Goal: Task Accomplishment & Management: Use online tool/utility

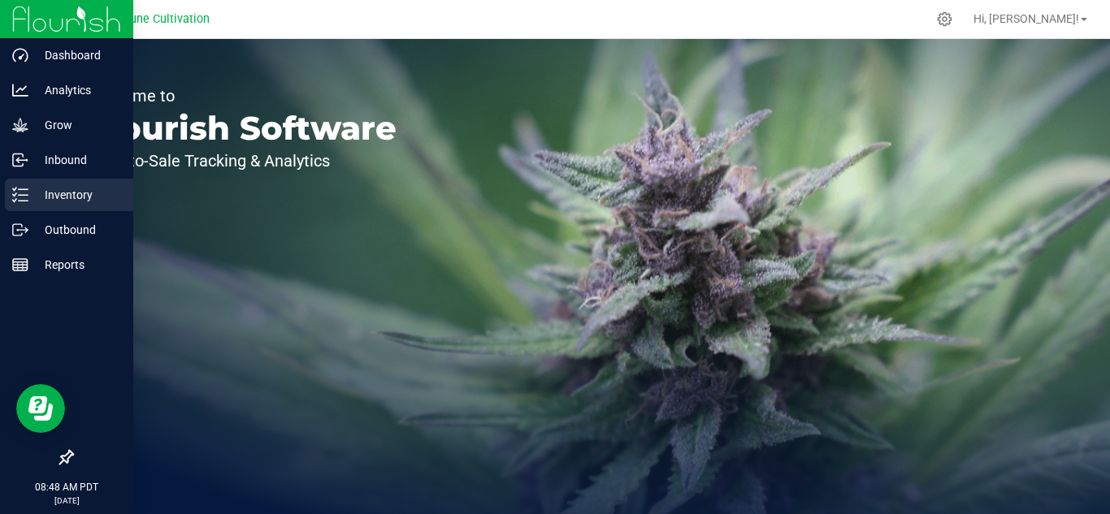
click at [69, 194] on p "Inventory" at bounding box center [76, 194] width 97 height 19
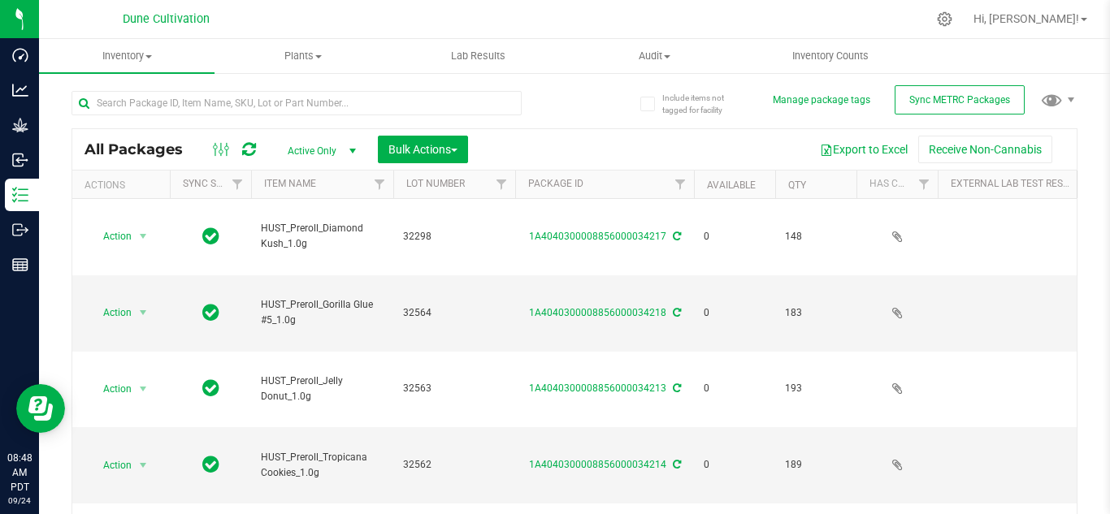
click at [355, 149] on span "select" at bounding box center [352, 151] width 13 height 13
click at [300, 248] on li "All" at bounding box center [318, 250] width 88 height 24
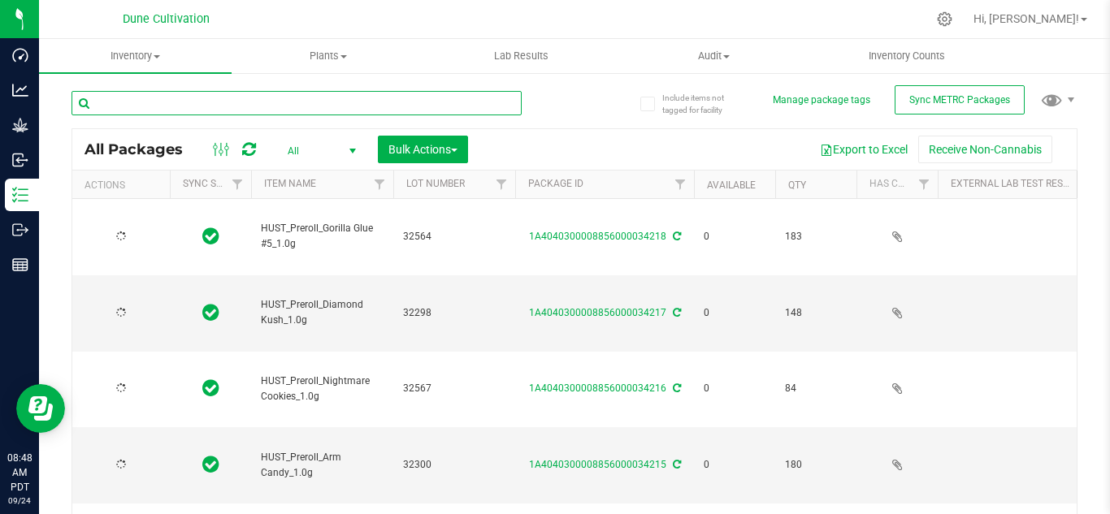
click at [243, 107] on input "text" at bounding box center [296, 103] width 450 height 24
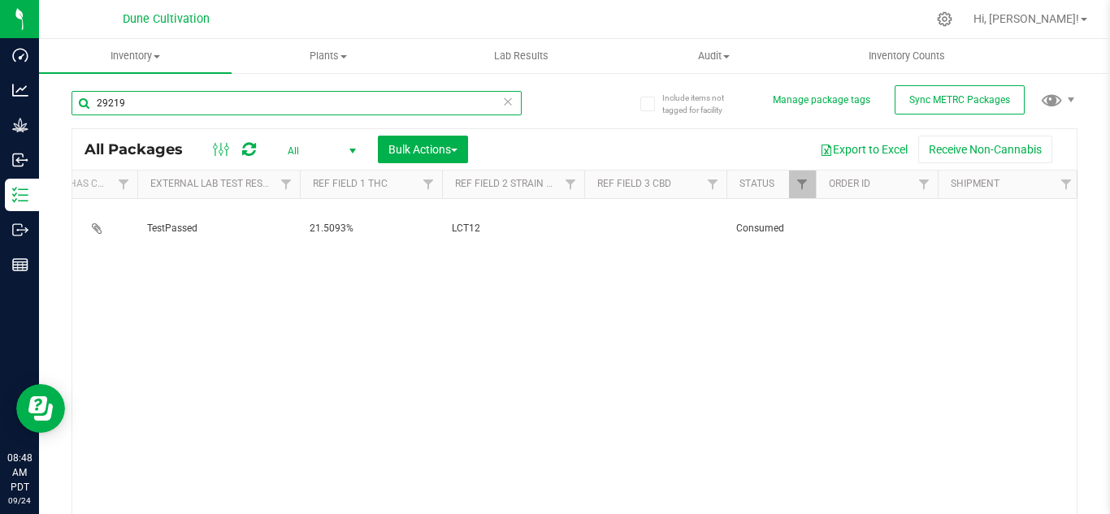
scroll to position [0, 805]
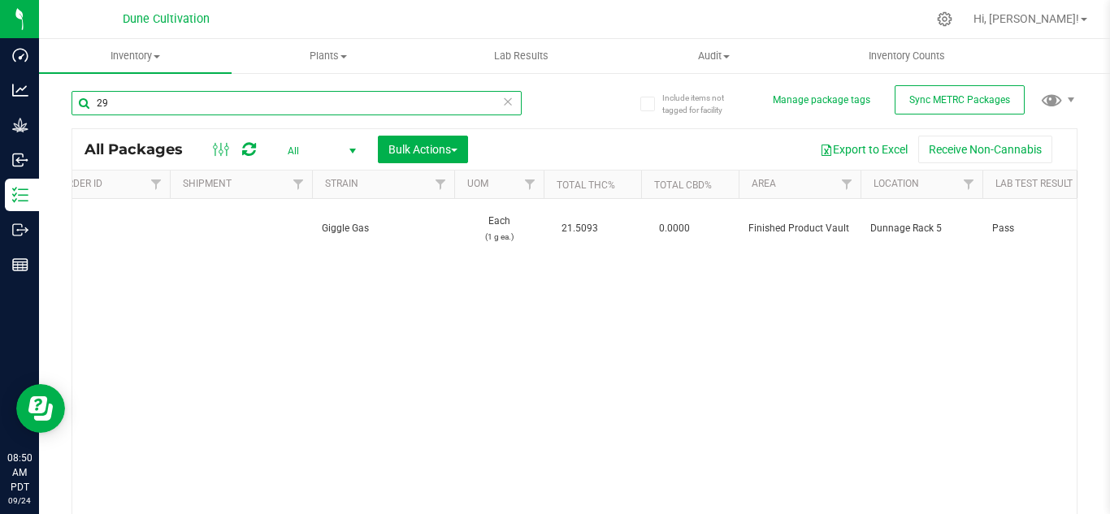
type input "2"
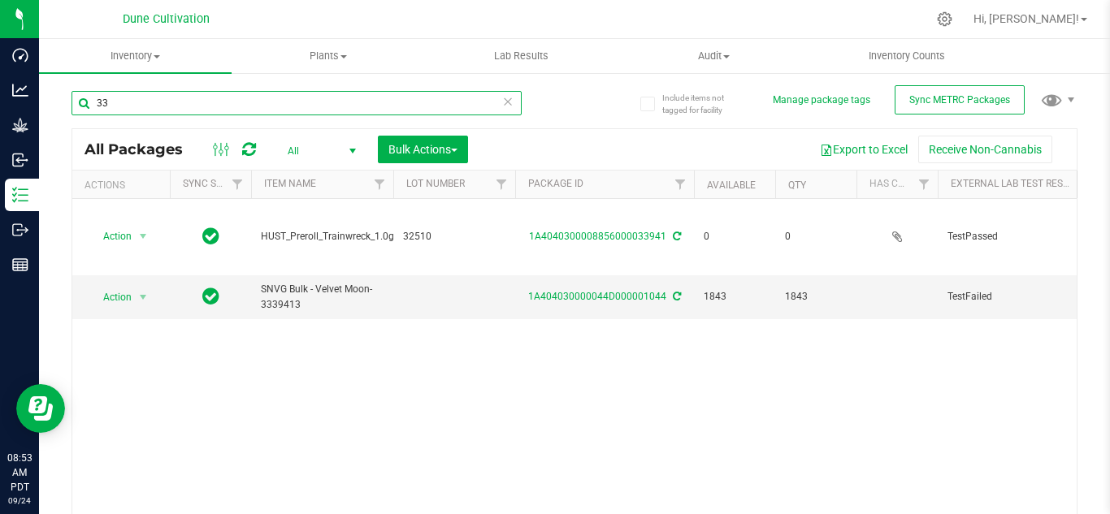
type input "3"
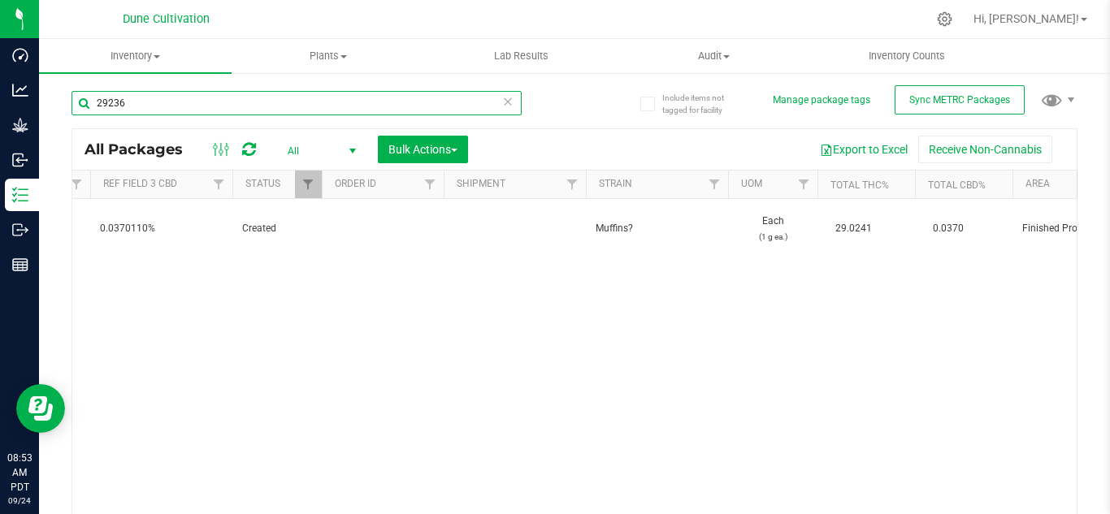
scroll to position [0, 1386]
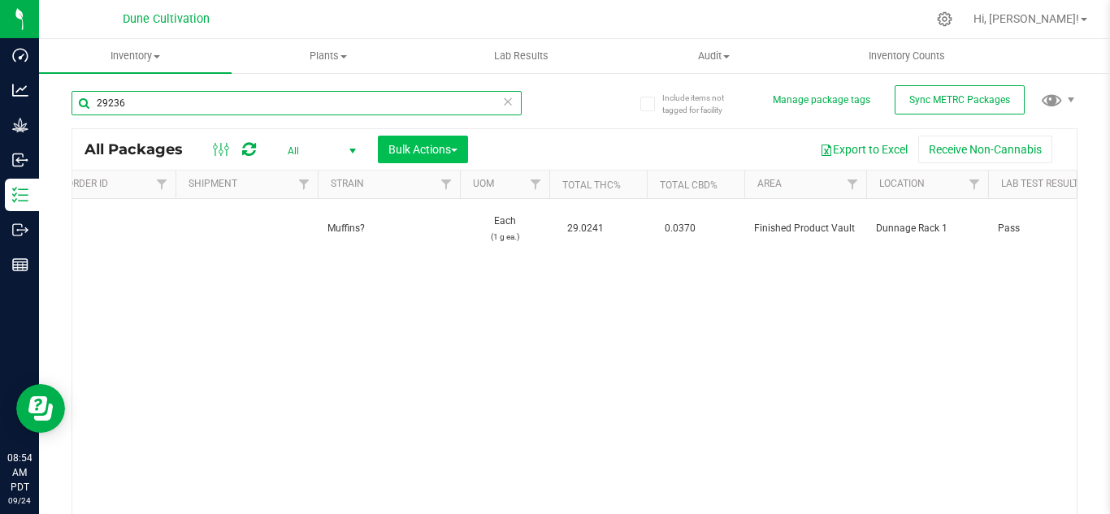
type input "29236"
click at [404, 144] on span "Bulk Actions" at bounding box center [422, 149] width 69 height 13
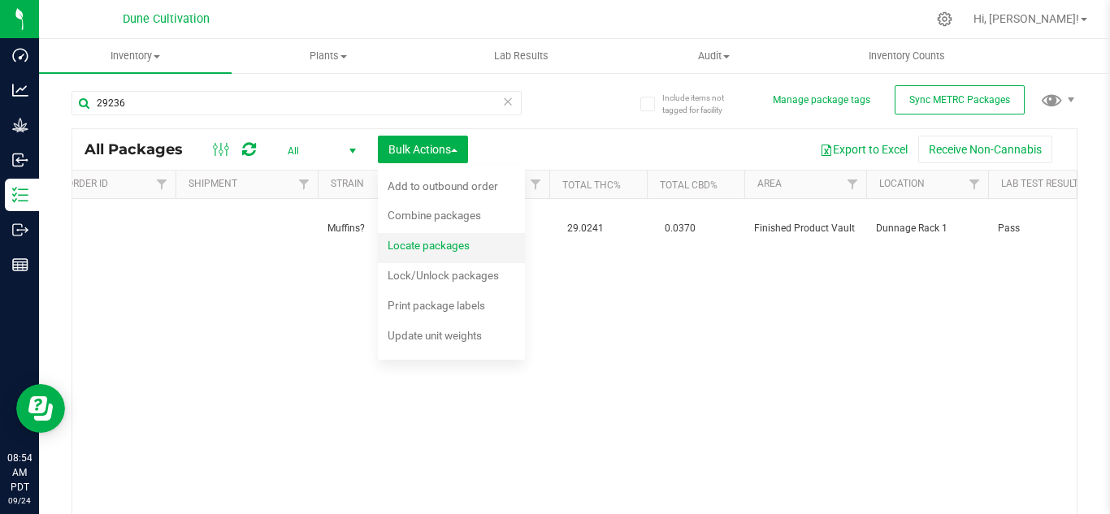
click at [427, 247] on span "Locate packages" at bounding box center [428, 245] width 82 height 13
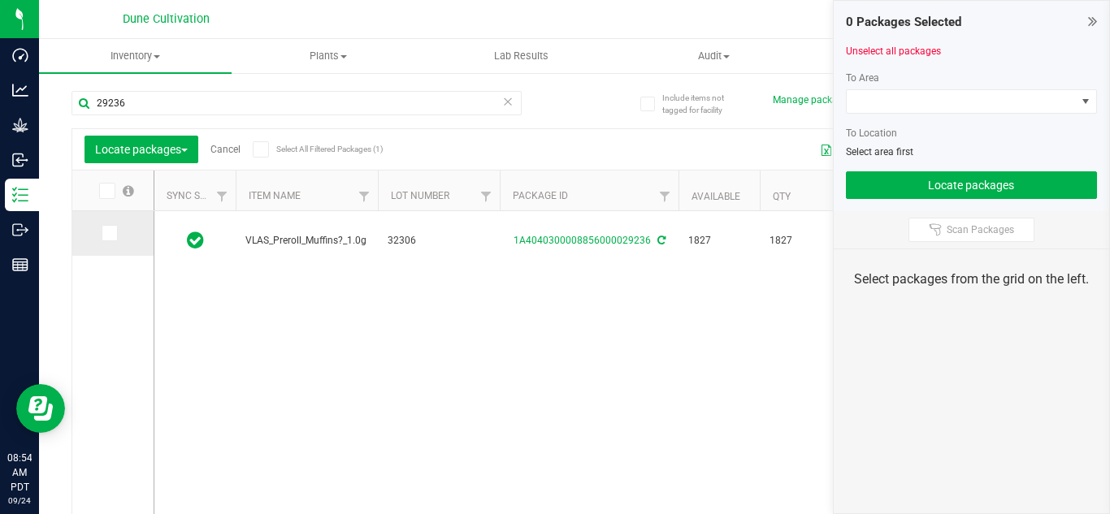
click at [109, 233] on icon at bounding box center [108, 233] width 11 height 0
click at [0, 0] on input "checkbox" at bounding box center [0, 0] width 0 height 0
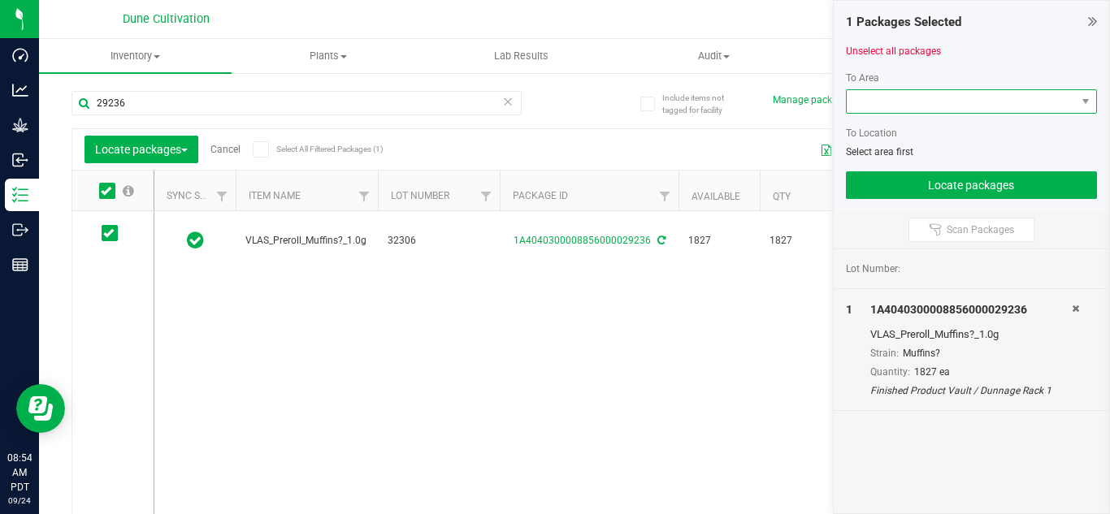
click at [931, 103] on span at bounding box center [961, 101] width 230 height 23
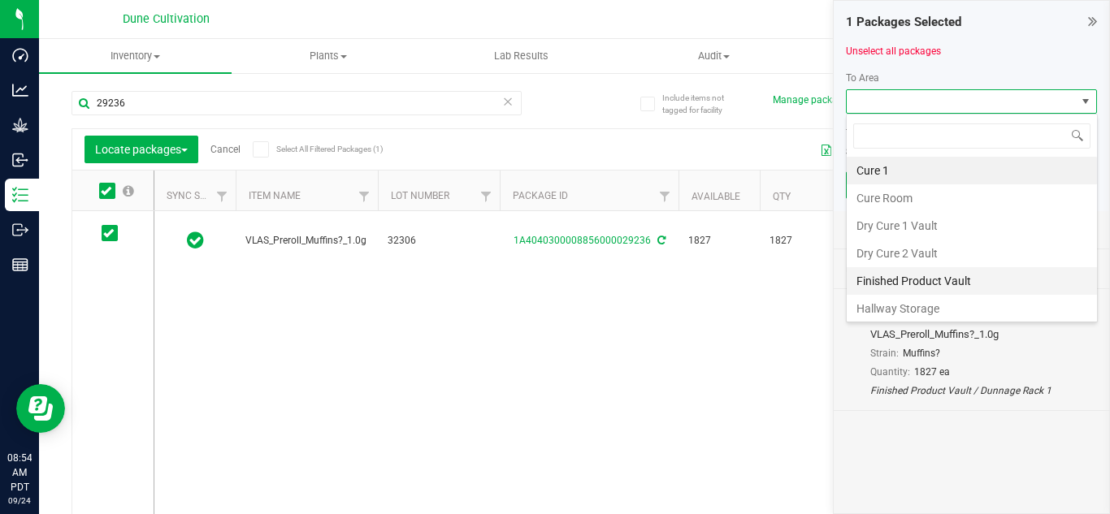
click at [894, 278] on li "Finished Product Vault" at bounding box center [971, 281] width 250 height 28
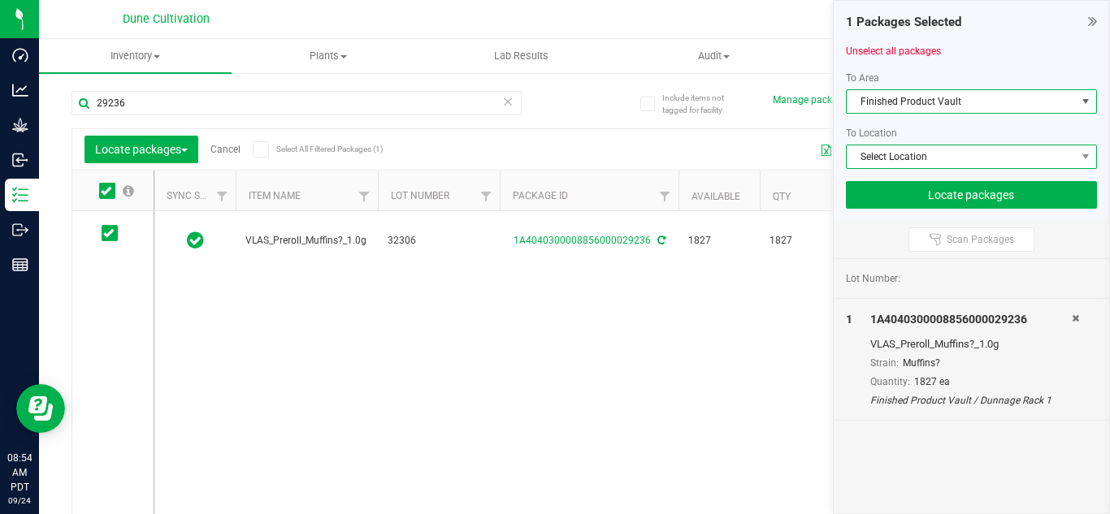
click at [924, 157] on span "Select Location" at bounding box center [961, 156] width 230 height 23
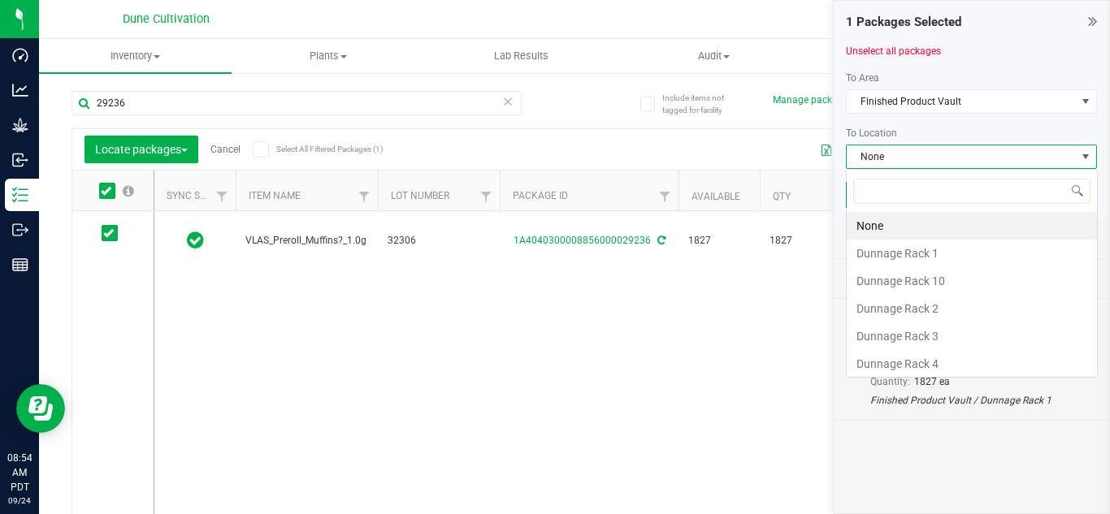
scroll to position [24, 251]
click at [920, 306] on li "Dunnage Rack 2" at bounding box center [971, 309] width 250 height 28
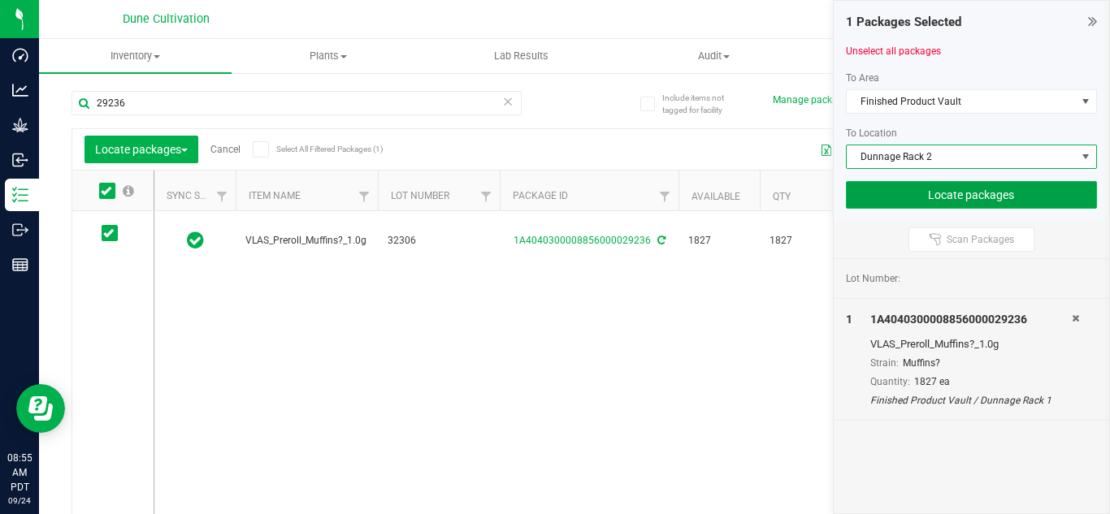
click at [966, 192] on button "Locate packages" at bounding box center [972, 195] width 252 height 28
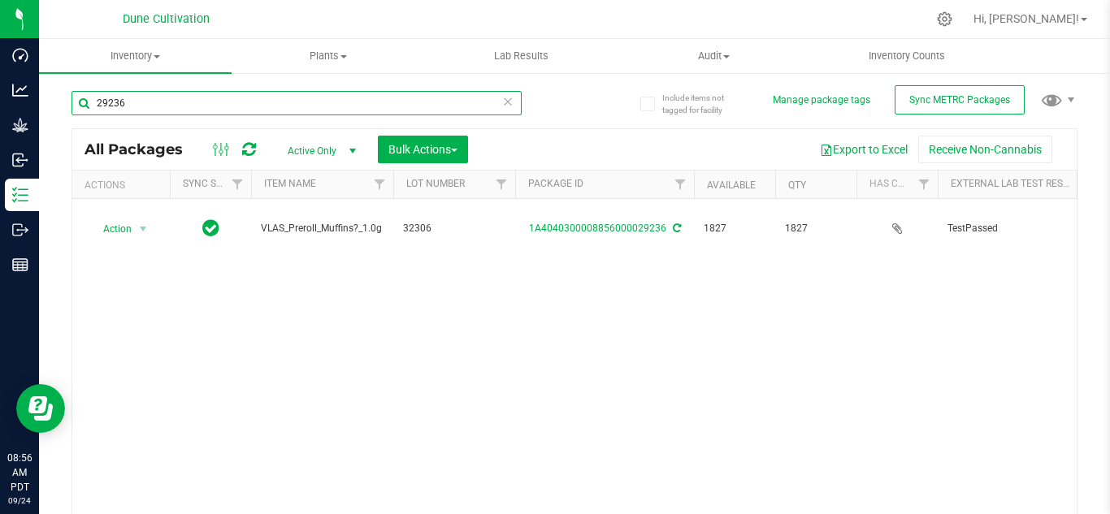
click at [276, 108] on input "29236" at bounding box center [296, 103] width 450 height 24
type input "29239"
click at [405, 156] on button "Bulk Actions" at bounding box center [423, 150] width 90 height 28
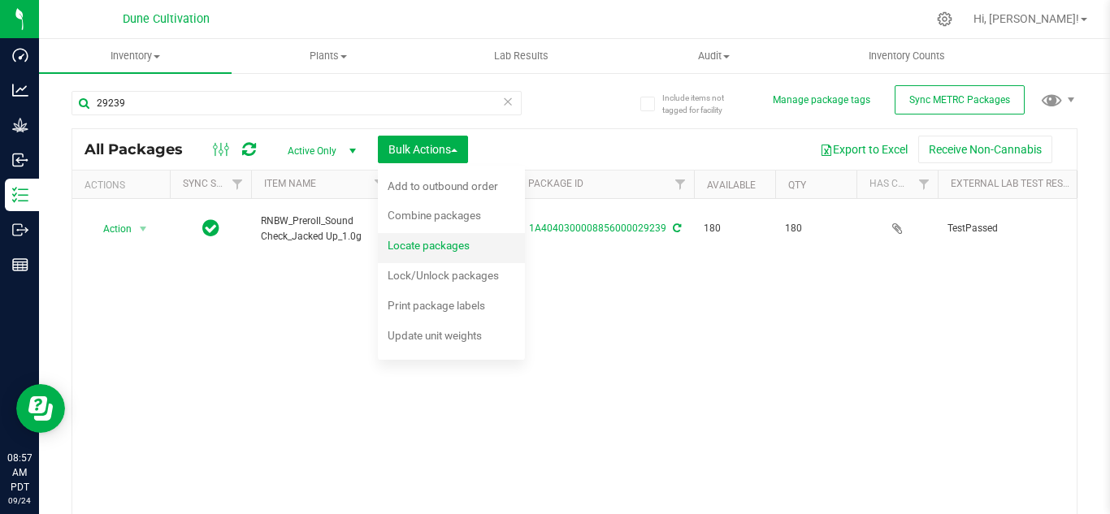
click at [432, 252] on div "Locate packages" at bounding box center [439, 248] width 104 height 26
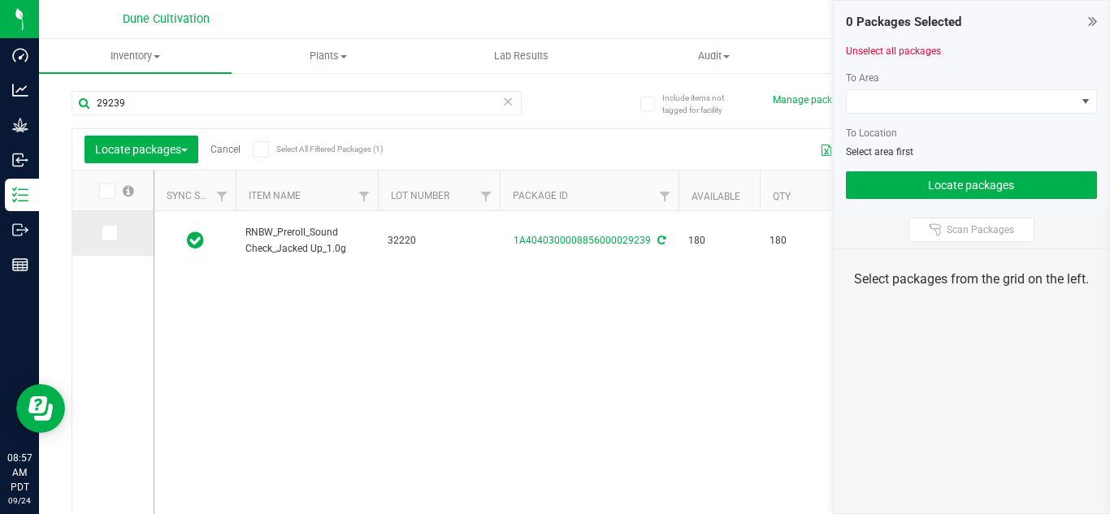
click at [111, 233] on icon at bounding box center [108, 233] width 11 height 0
click at [0, 0] on input "checkbox" at bounding box center [0, 0] width 0 height 0
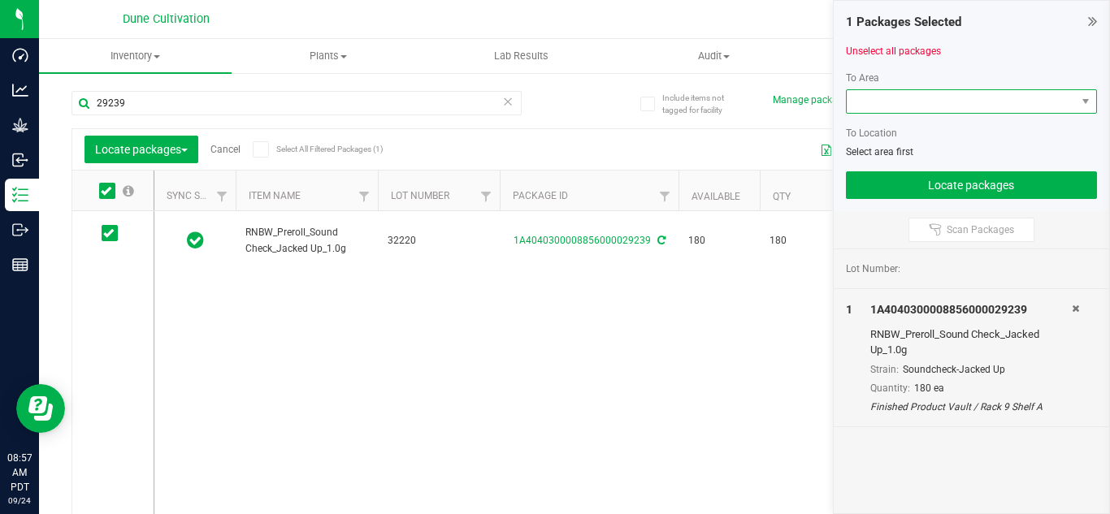
click at [948, 102] on span at bounding box center [961, 101] width 230 height 23
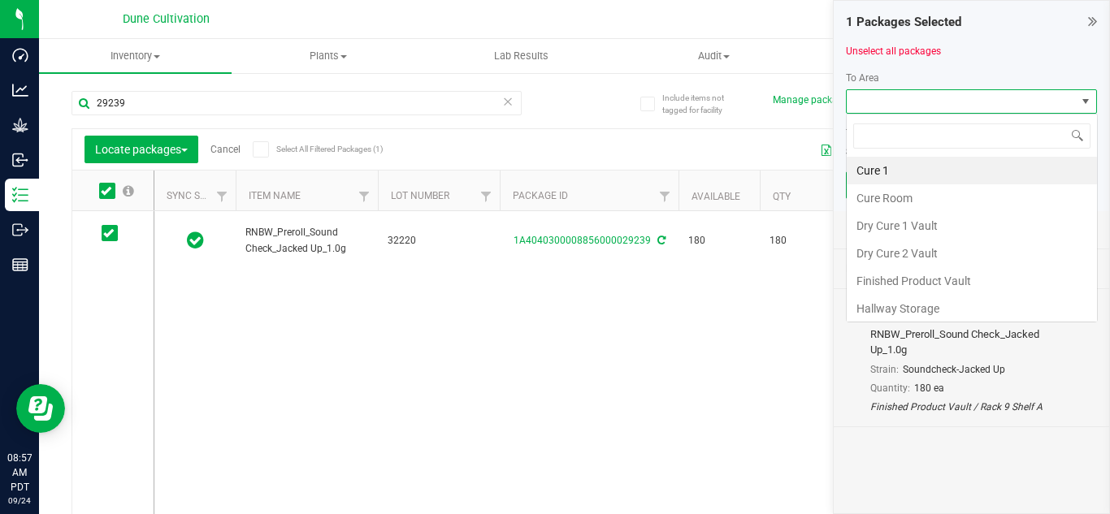
scroll to position [24, 251]
click at [938, 275] on li "Finished Product Vault" at bounding box center [971, 281] width 250 height 28
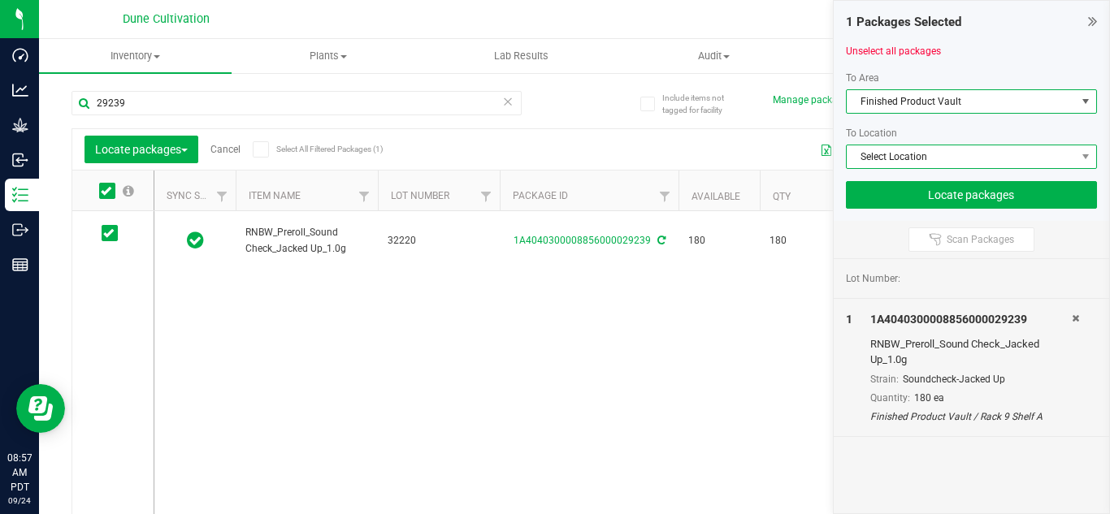
click at [899, 151] on span "Select Location" at bounding box center [961, 156] width 230 height 23
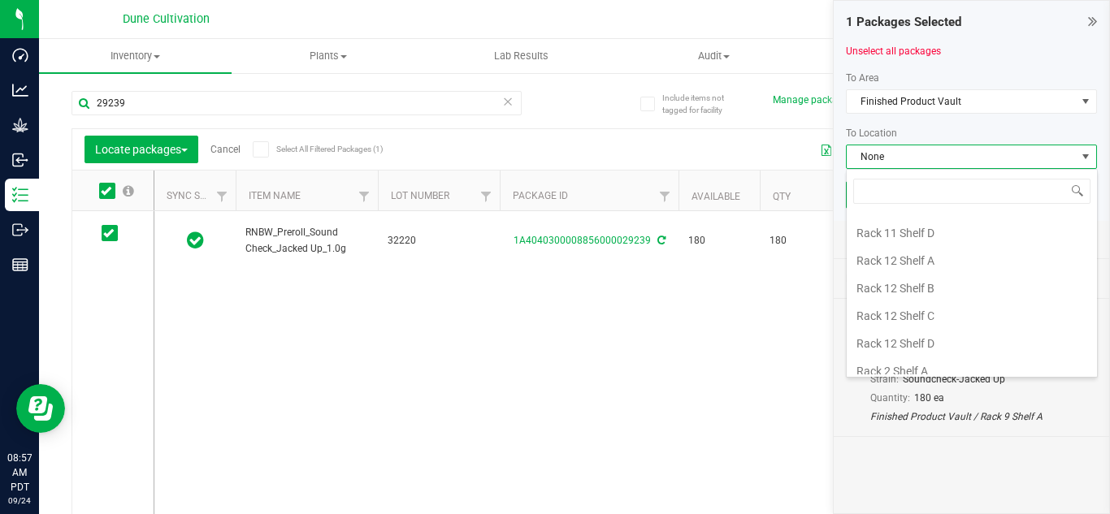
scroll to position [1181, 0]
click at [920, 292] on li "Rack 12 Shelf B" at bounding box center [971, 288] width 250 height 28
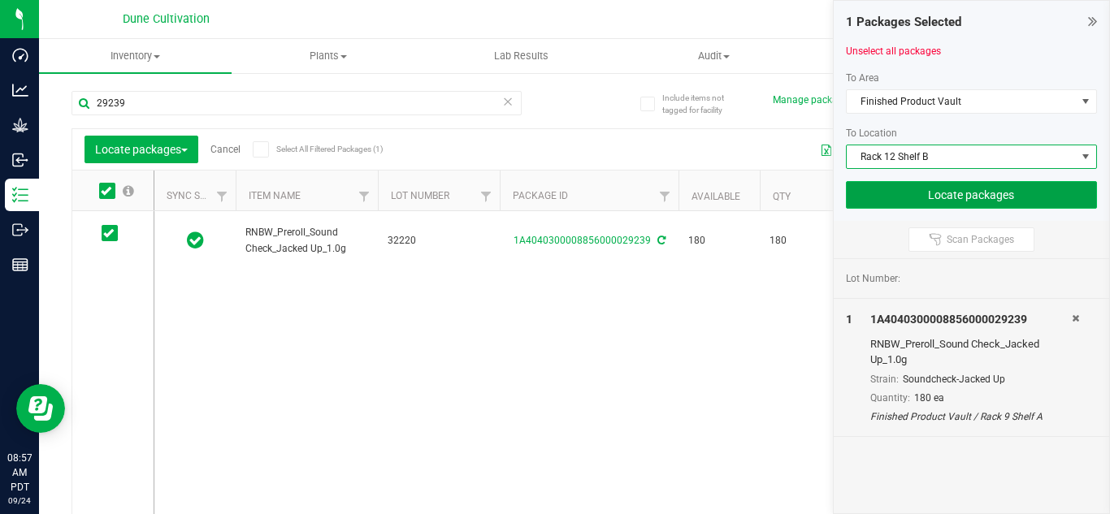
click at [910, 193] on button "Locate packages" at bounding box center [972, 195] width 252 height 28
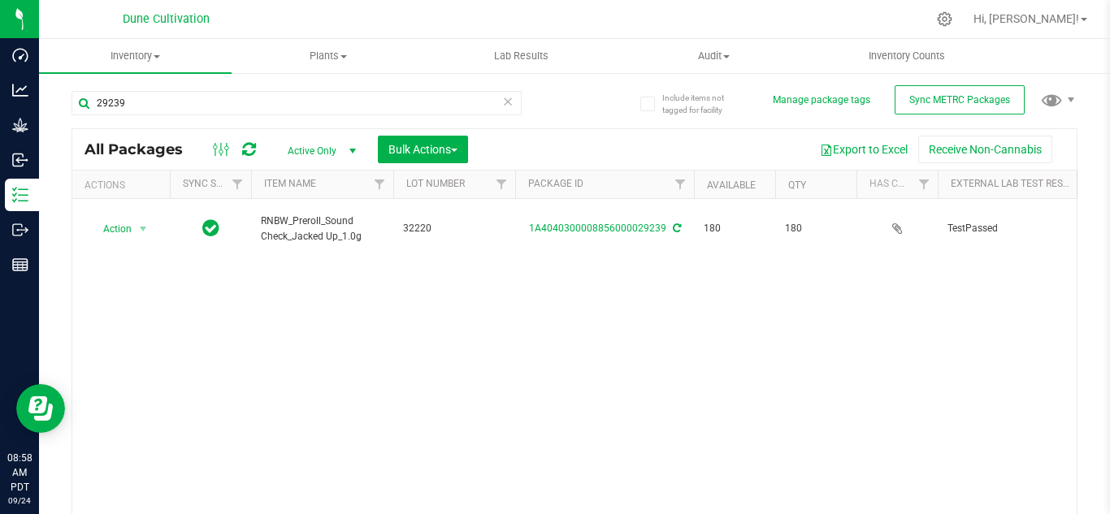
click at [406, 88] on div "29239" at bounding box center [322, 102] width 503 height 52
click at [386, 96] on input "29239" at bounding box center [296, 103] width 450 height 24
type input "29238"
click at [434, 156] on button "Bulk Actions" at bounding box center [423, 150] width 90 height 28
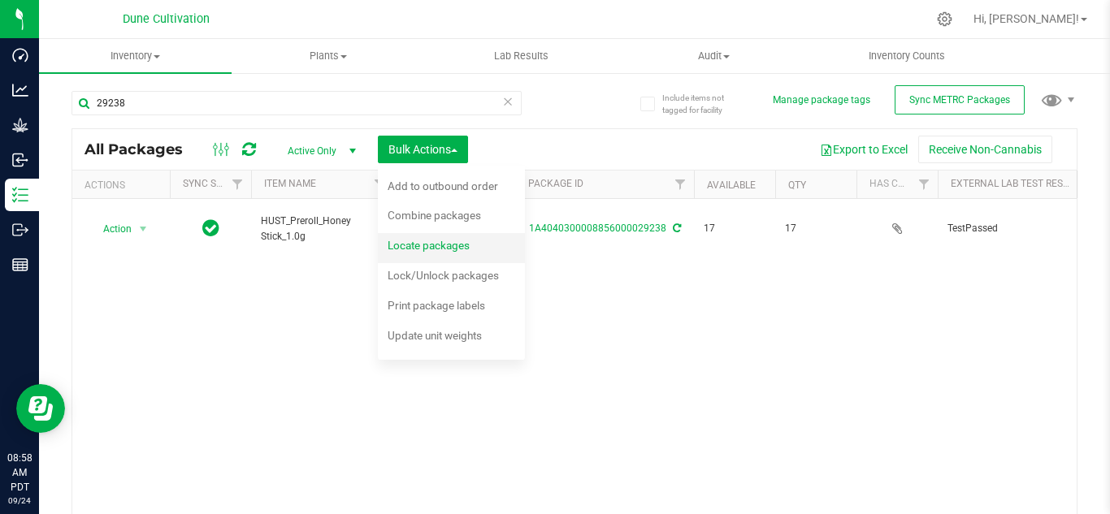
click at [428, 248] on span "Locate packages" at bounding box center [428, 245] width 82 height 13
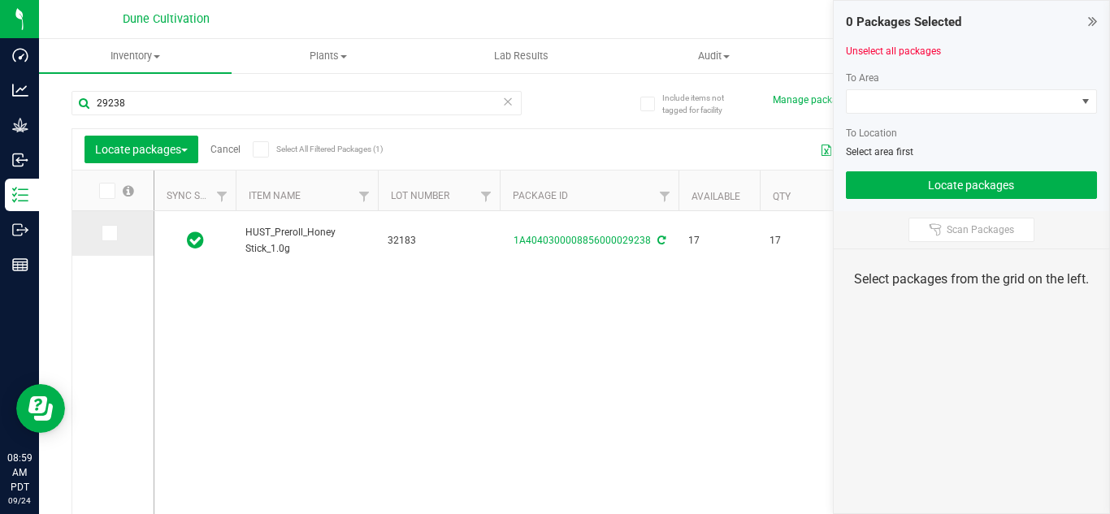
click at [116, 232] on span at bounding box center [110, 233] width 16 height 16
click at [0, 0] on input "checkbox" at bounding box center [0, 0] width 0 height 0
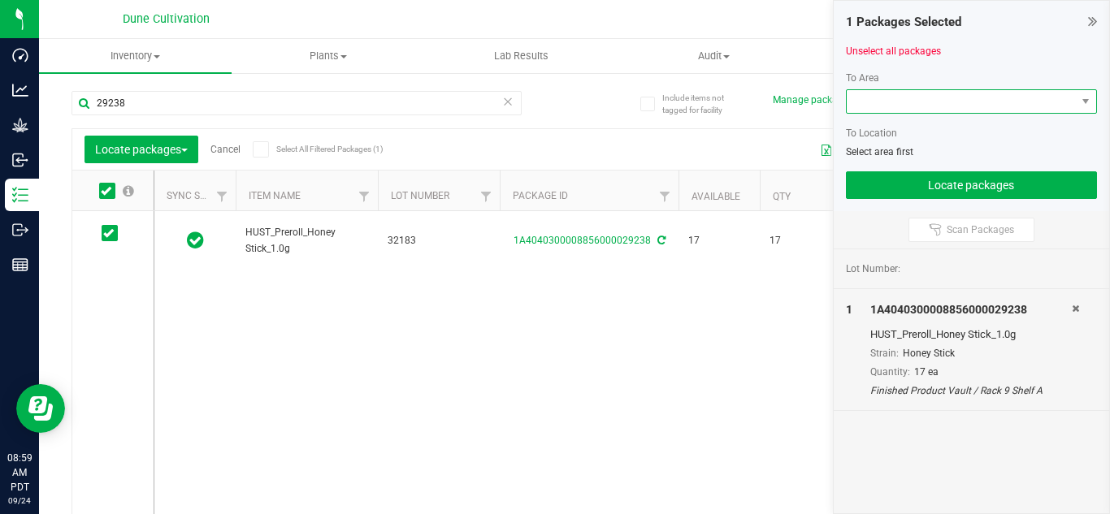
click at [895, 100] on span at bounding box center [961, 101] width 230 height 23
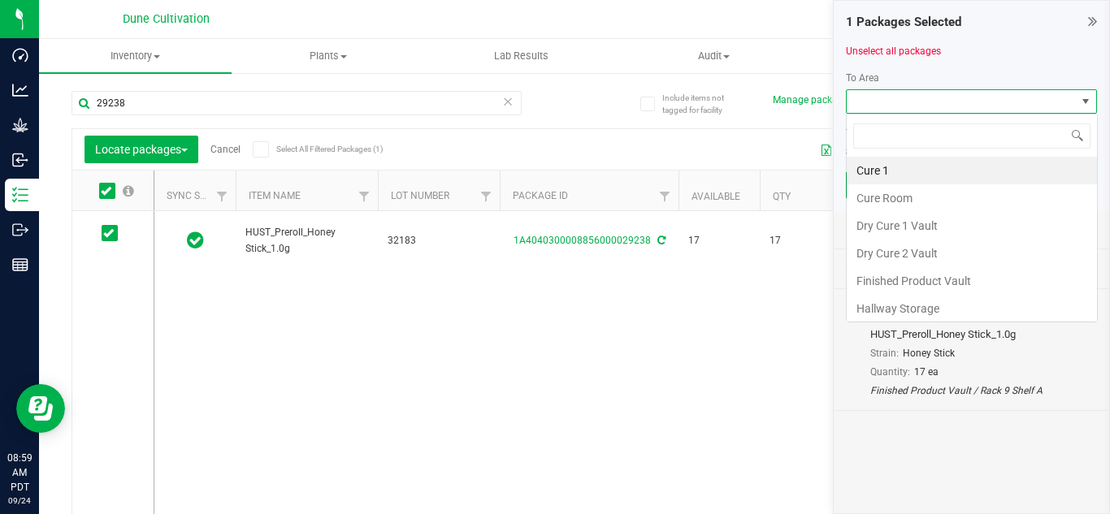
scroll to position [24, 251]
click at [914, 283] on li "Finished Product Vault" at bounding box center [971, 281] width 250 height 28
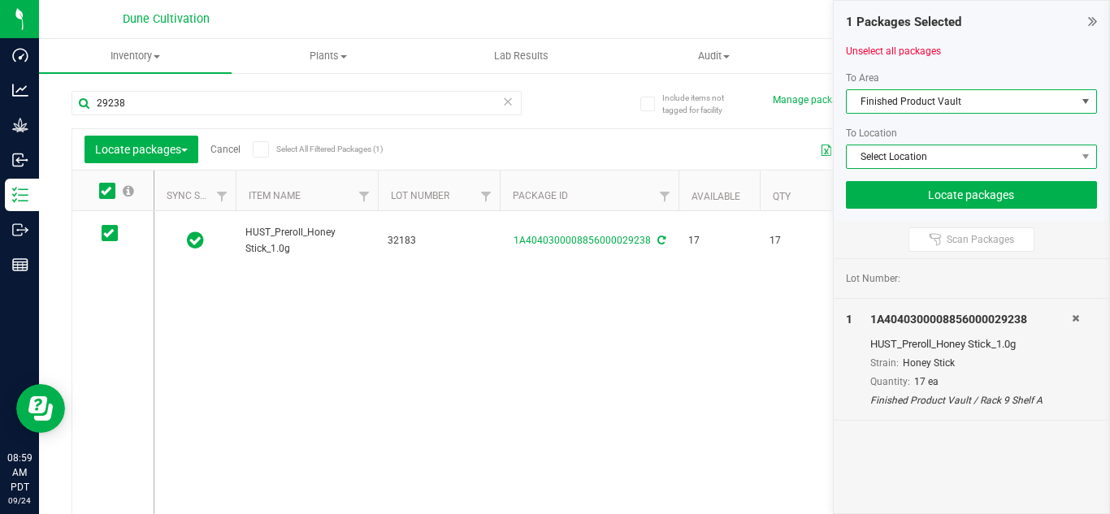
click at [889, 159] on span "Select Location" at bounding box center [961, 156] width 230 height 23
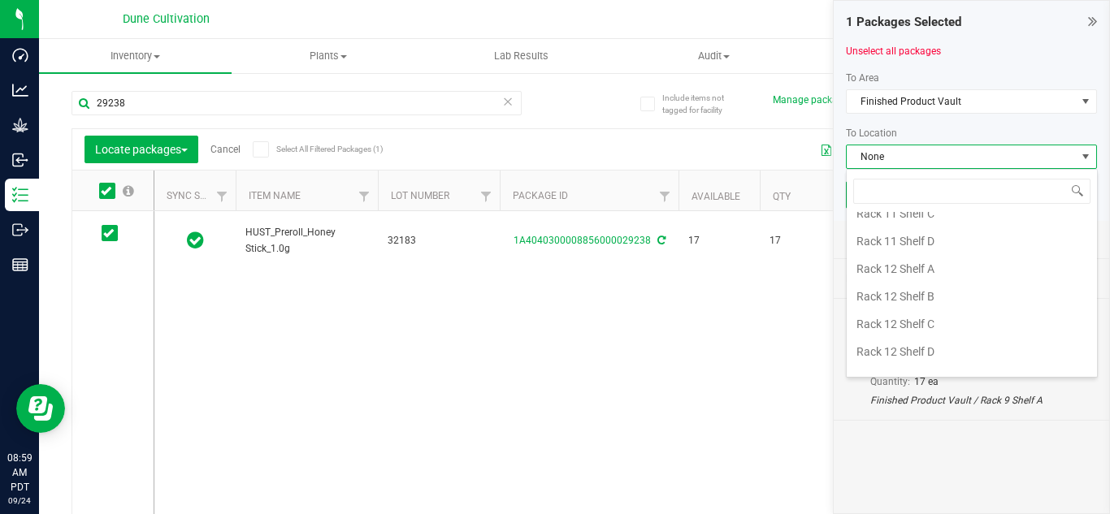
scroll to position [1174, 0]
click at [887, 320] on li "Rack 12 Shelf C" at bounding box center [971, 323] width 250 height 28
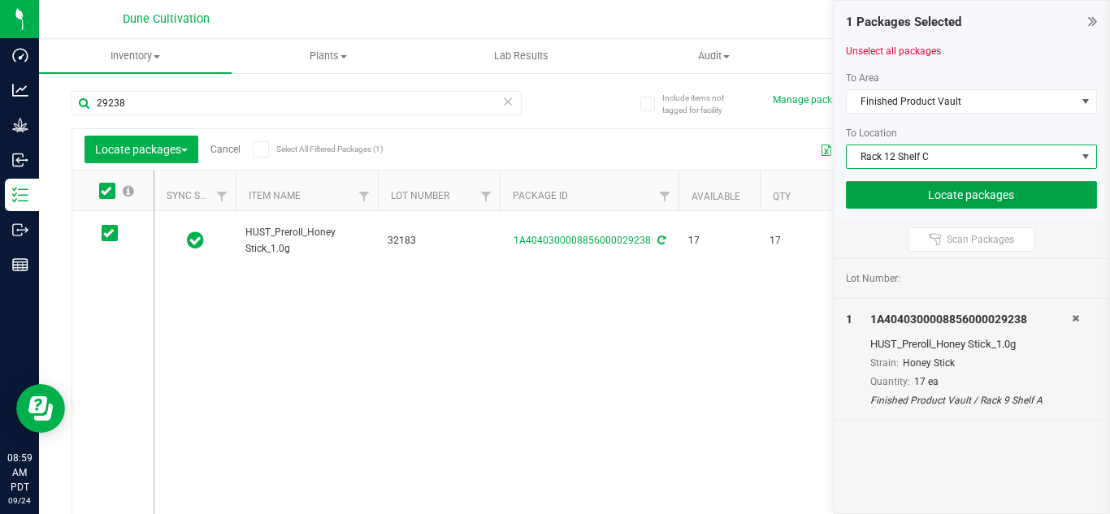
click at [930, 198] on button "Locate packages" at bounding box center [972, 195] width 252 height 28
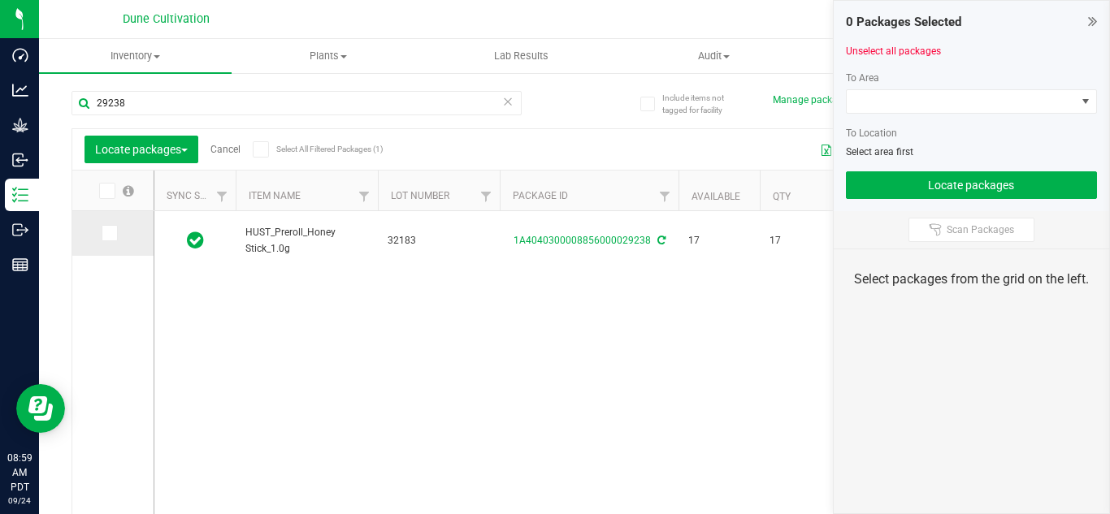
click at [112, 233] on icon at bounding box center [108, 233] width 11 height 0
click at [0, 0] on input "checkbox" at bounding box center [0, 0] width 0 height 0
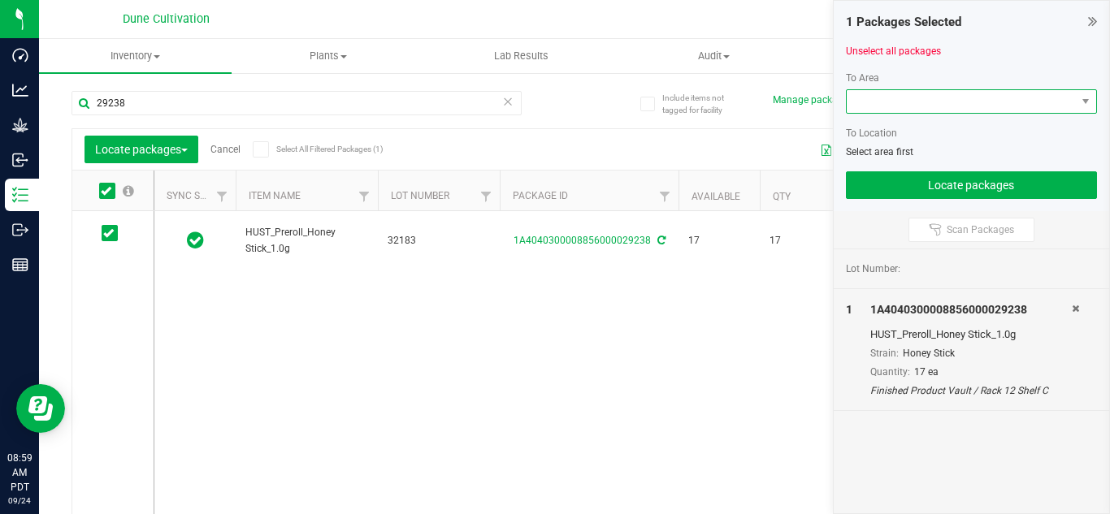
click at [912, 101] on span at bounding box center [961, 101] width 230 height 23
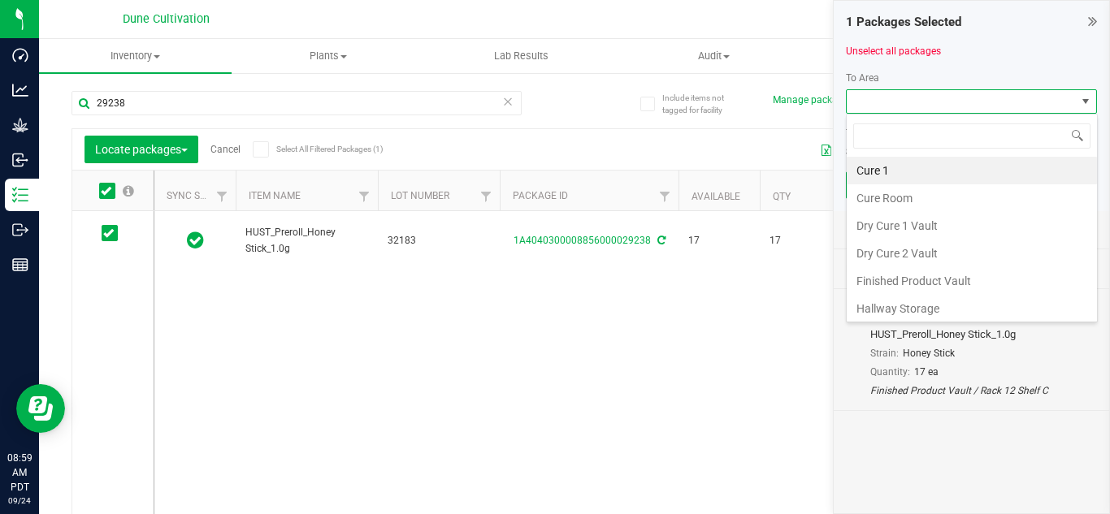
scroll to position [24, 251]
click at [928, 288] on li "Finished Product Vault" at bounding box center [971, 281] width 250 height 28
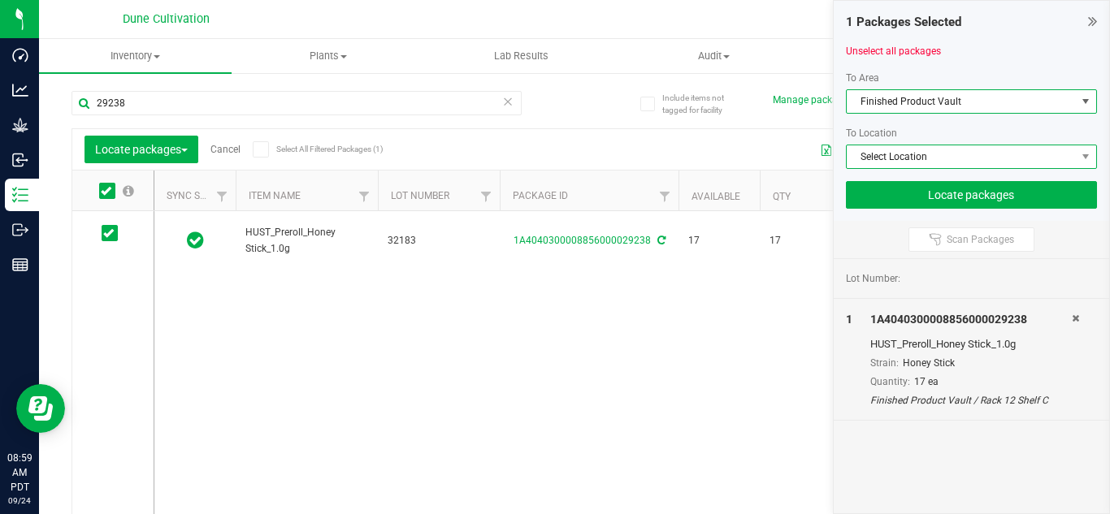
click at [908, 158] on span "Select Location" at bounding box center [961, 156] width 230 height 23
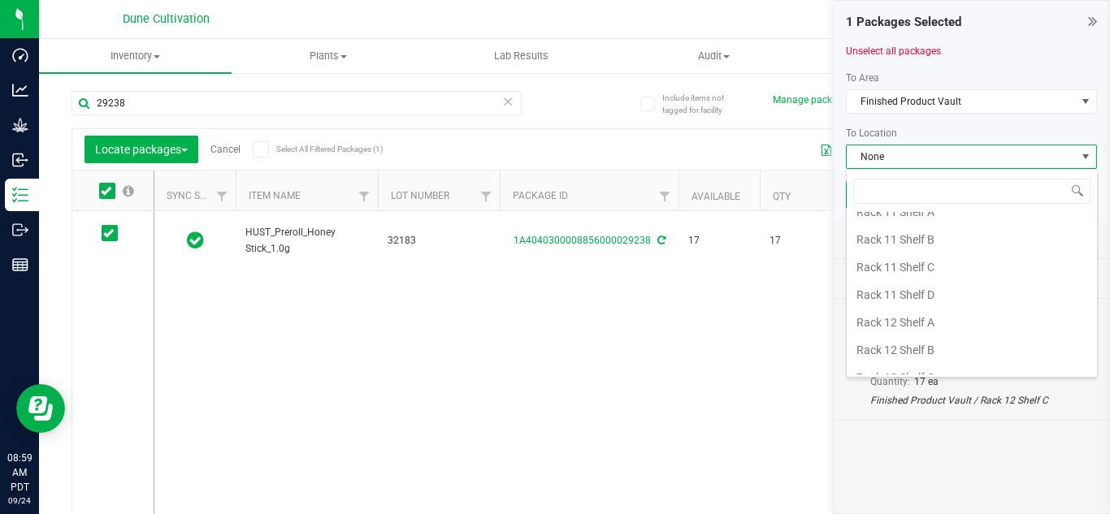
scroll to position [1128, 0]
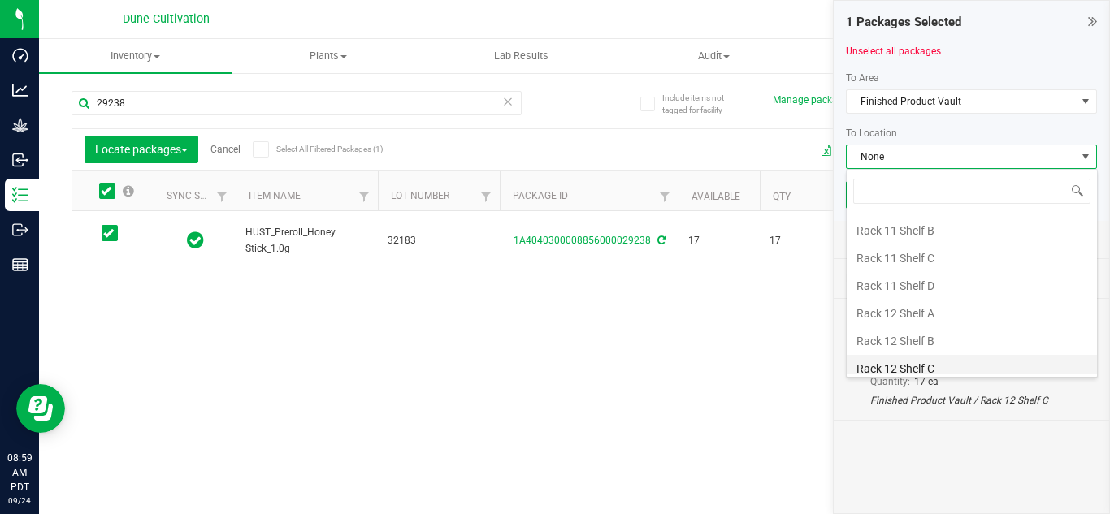
click at [909, 369] on li "Rack 12 Shelf C" at bounding box center [971, 369] width 250 height 28
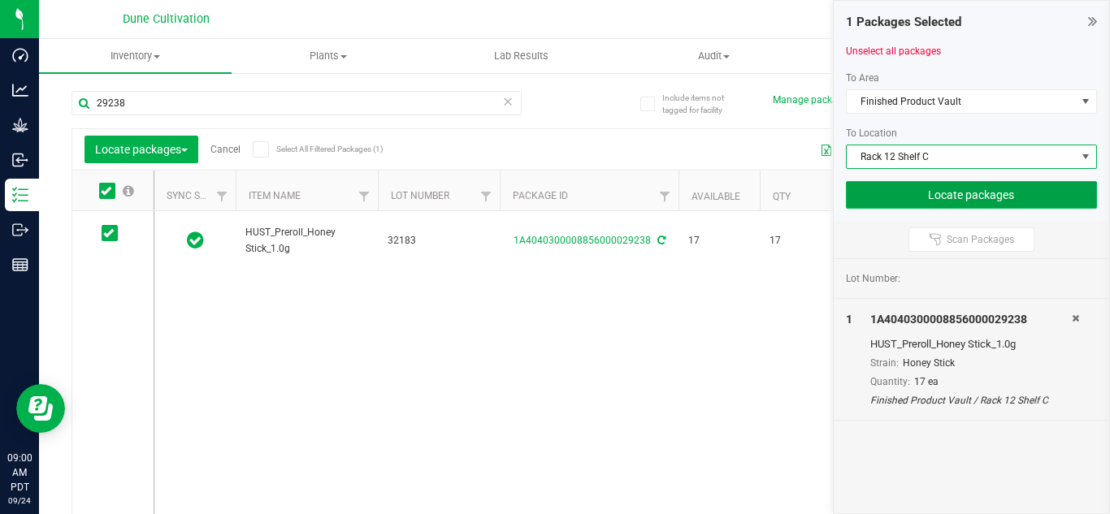
click at [945, 189] on button "Locate packages" at bounding box center [972, 195] width 252 height 28
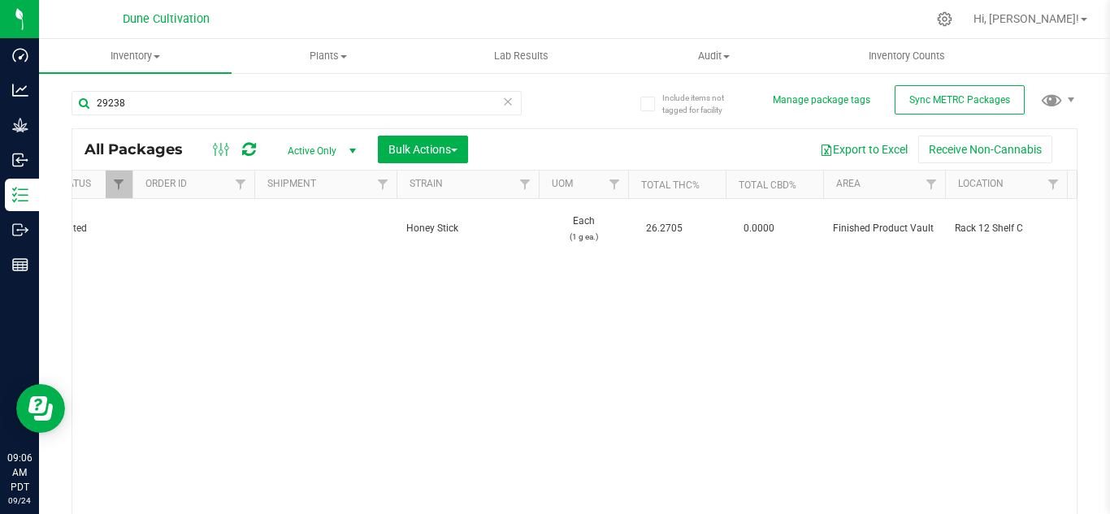
scroll to position [0, 1488]
click at [247, 103] on input "29238" at bounding box center [296, 103] width 450 height 24
type input "29266"
click at [355, 151] on span "select" at bounding box center [352, 151] width 13 height 13
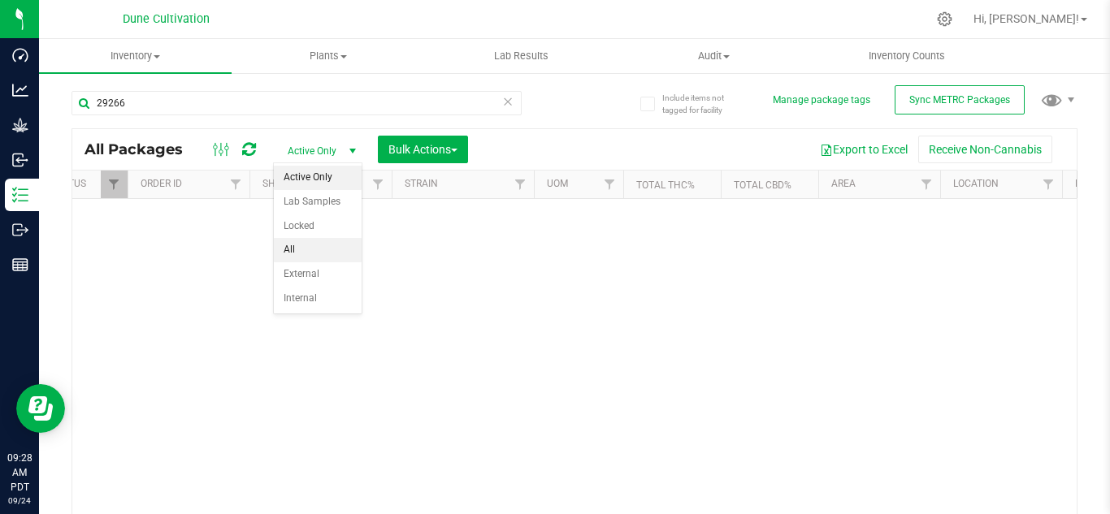
click at [294, 246] on li "All" at bounding box center [318, 250] width 88 height 24
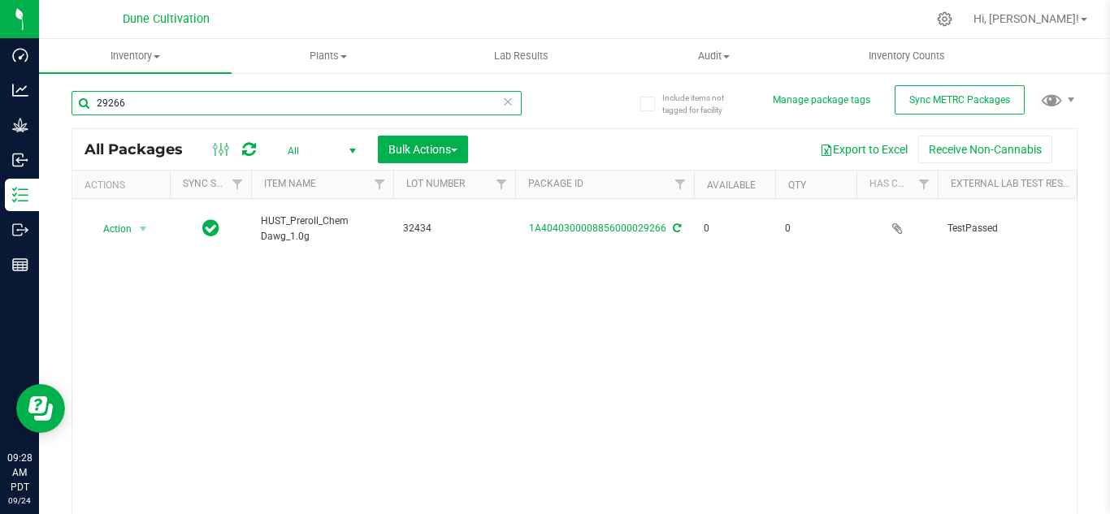
click at [182, 107] on input "29266" at bounding box center [296, 103] width 450 height 24
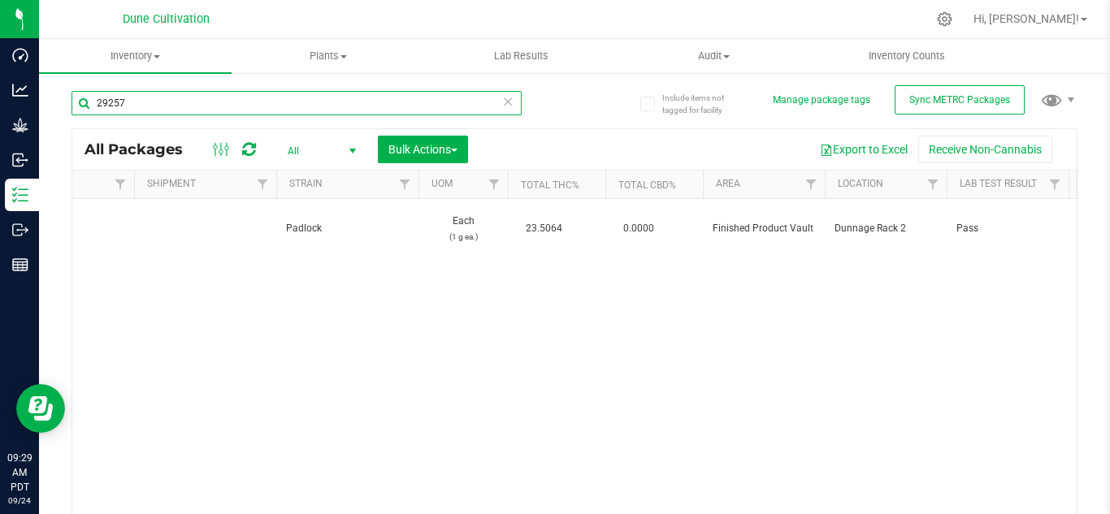
scroll to position [0, 1604]
type input "29257"
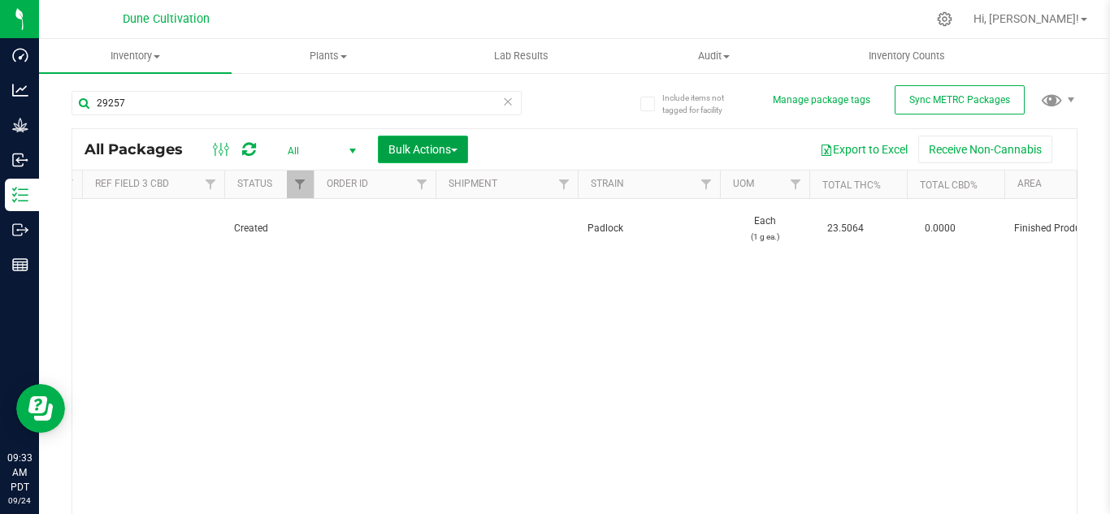
click at [393, 149] on span "Bulk Actions" at bounding box center [422, 149] width 69 height 13
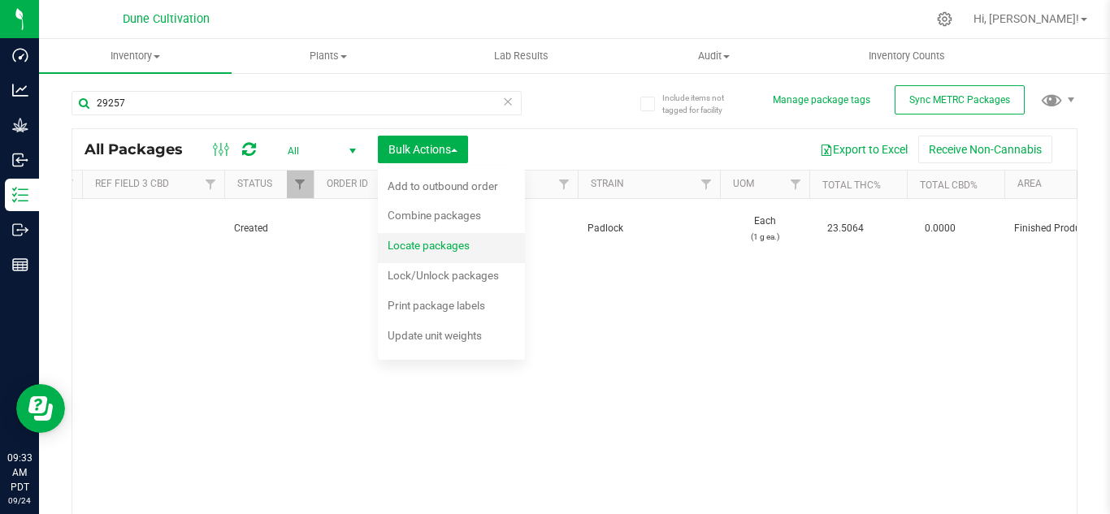
click at [439, 244] on span "Locate packages" at bounding box center [428, 245] width 82 height 13
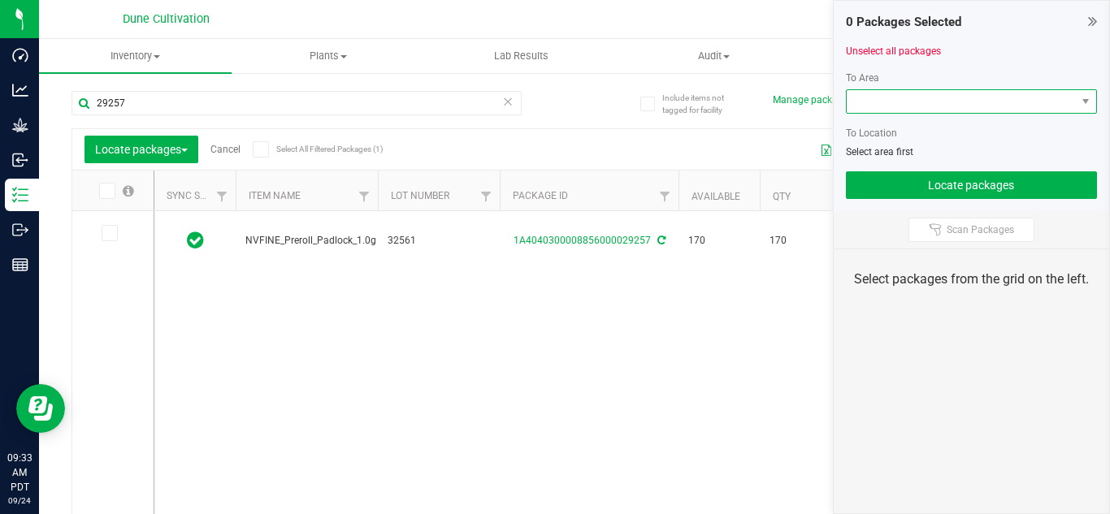
click at [889, 103] on span at bounding box center [961, 101] width 230 height 23
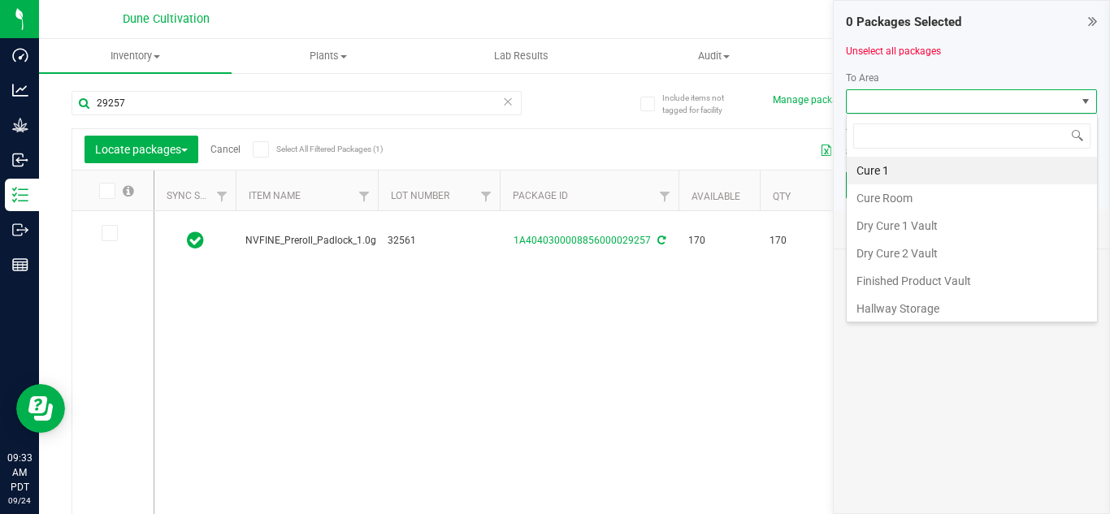
scroll to position [24, 251]
click at [905, 279] on li "Finished Product Vault" at bounding box center [971, 281] width 250 height 28
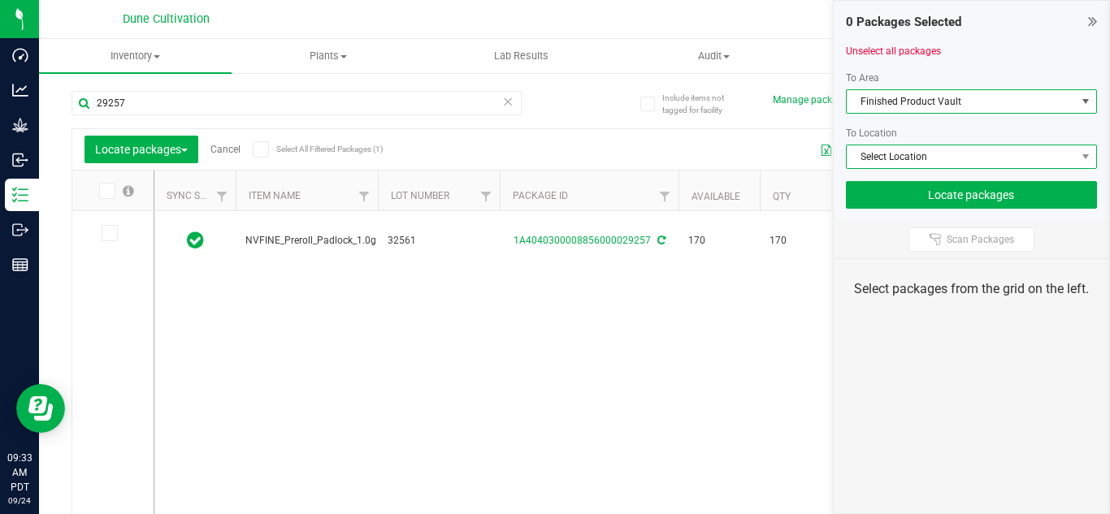
click at [913, 160] on span "Select Location" at bounding box center [961, 156] width 230 height 23
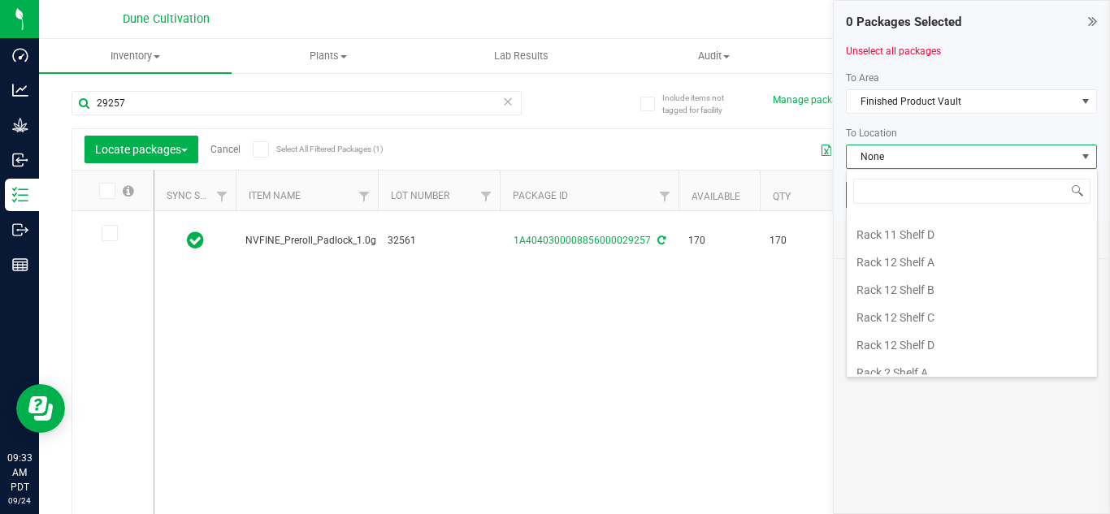
scroll to position [1179, 0]
click at [911, 266] on li "Rack 12 Shelf A" at bounding box center [971, 262] width 250 height 28
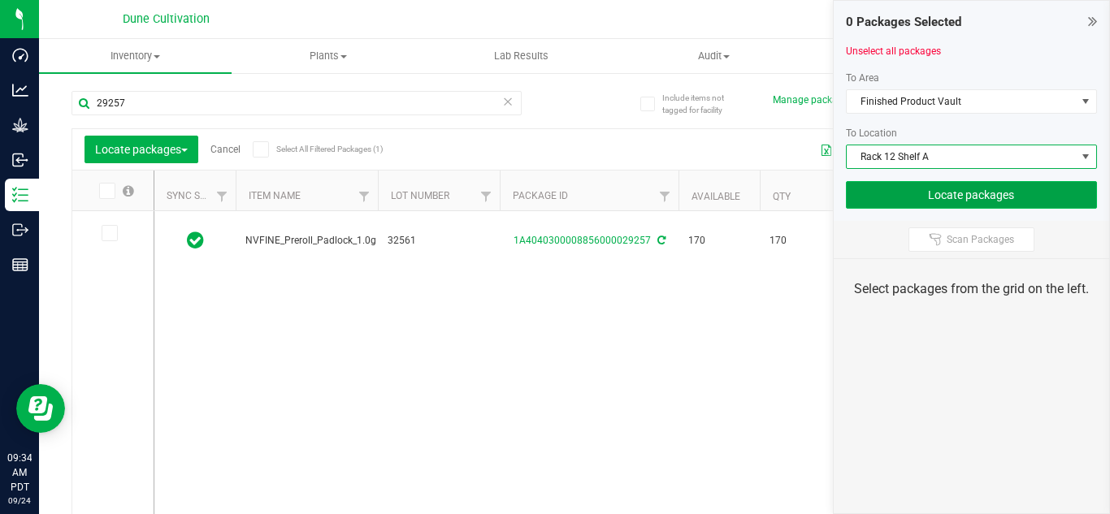
click at [979, 199] on button "Locate packages" at bounding box center [972, 195] width 252 height 28
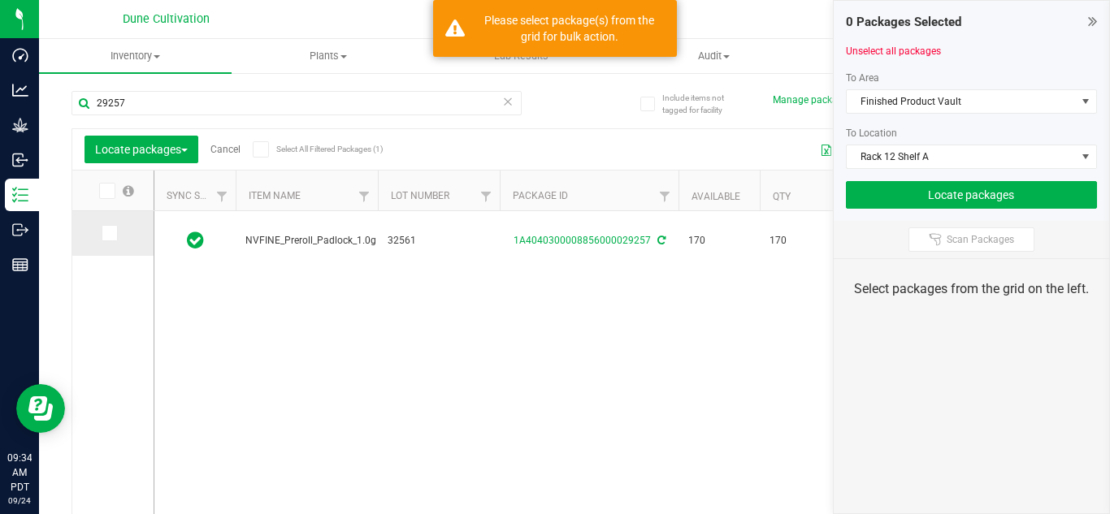
click at [110, 233] on icon at bounding box center [108, 233] width 11 height 0
click at [0, 0] on input "checkbox" at bounding box center [0, 0] width 0 height 0
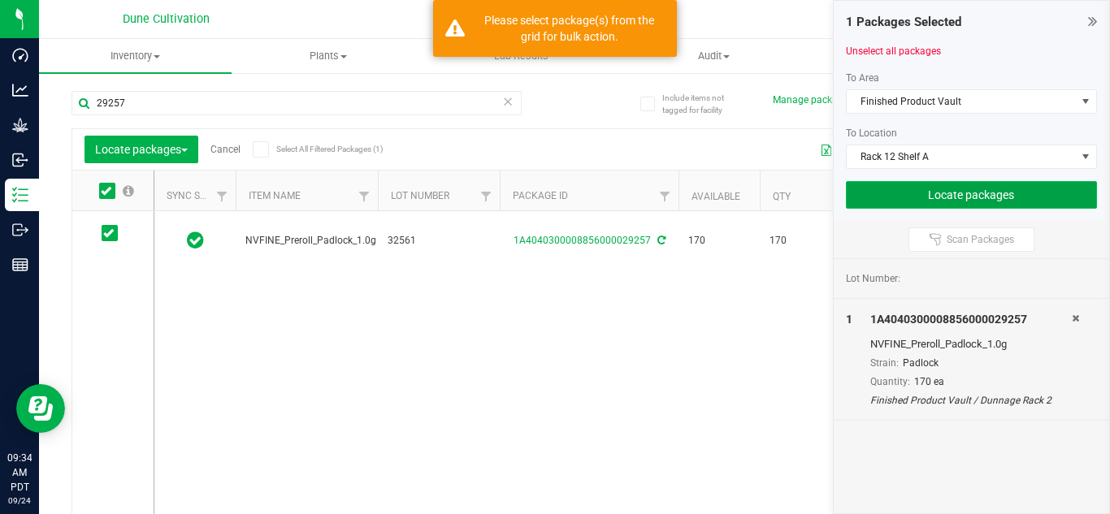
click at [901, 189] on button "Locate packages" at bounding box center [972, 195] width 252 height 28
